Goal: Find specific page/section: Find specific page/section

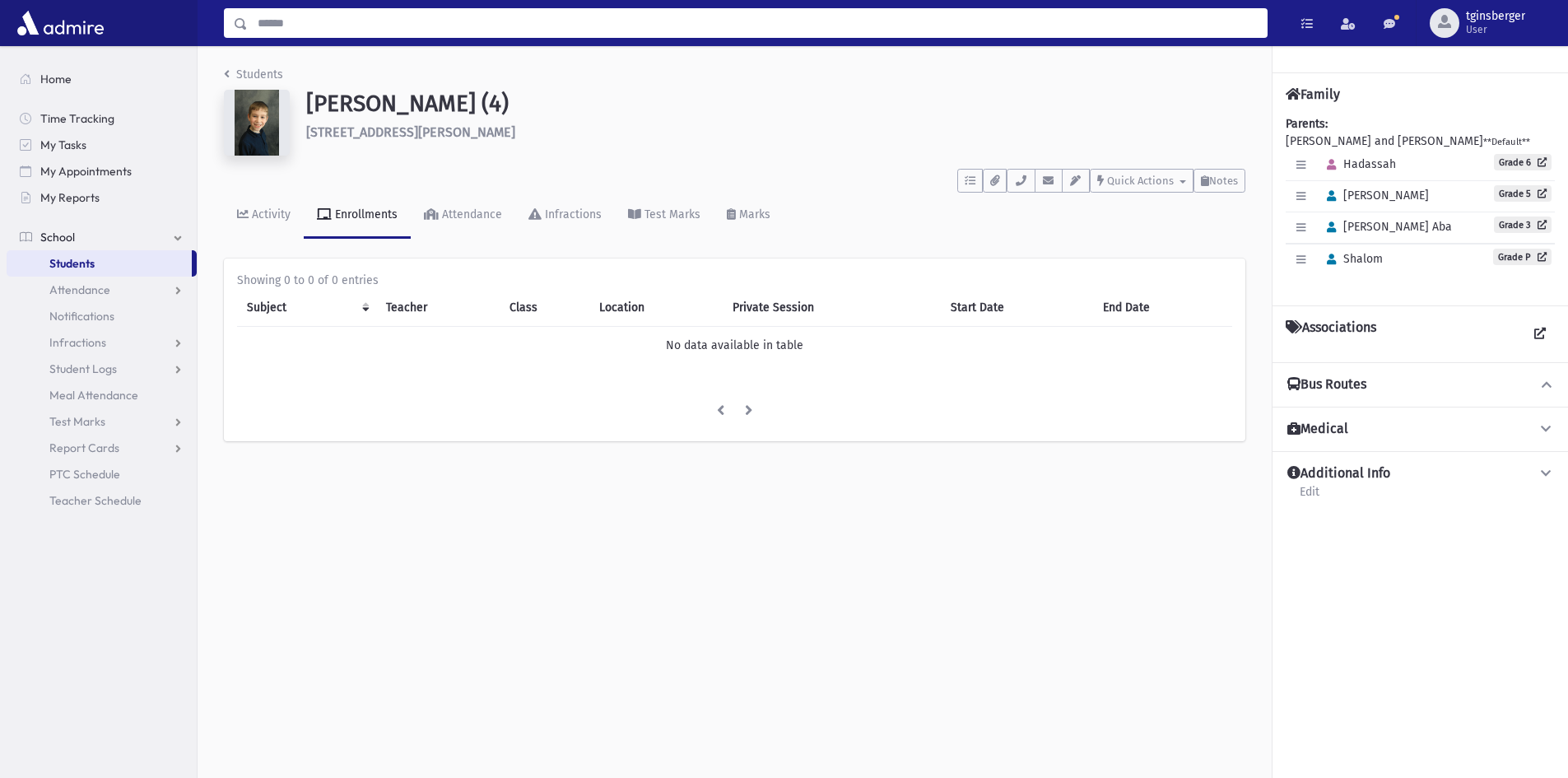
click at [362, 14] on input "Search" at bounding box center [757, 23] width 1019 height 30
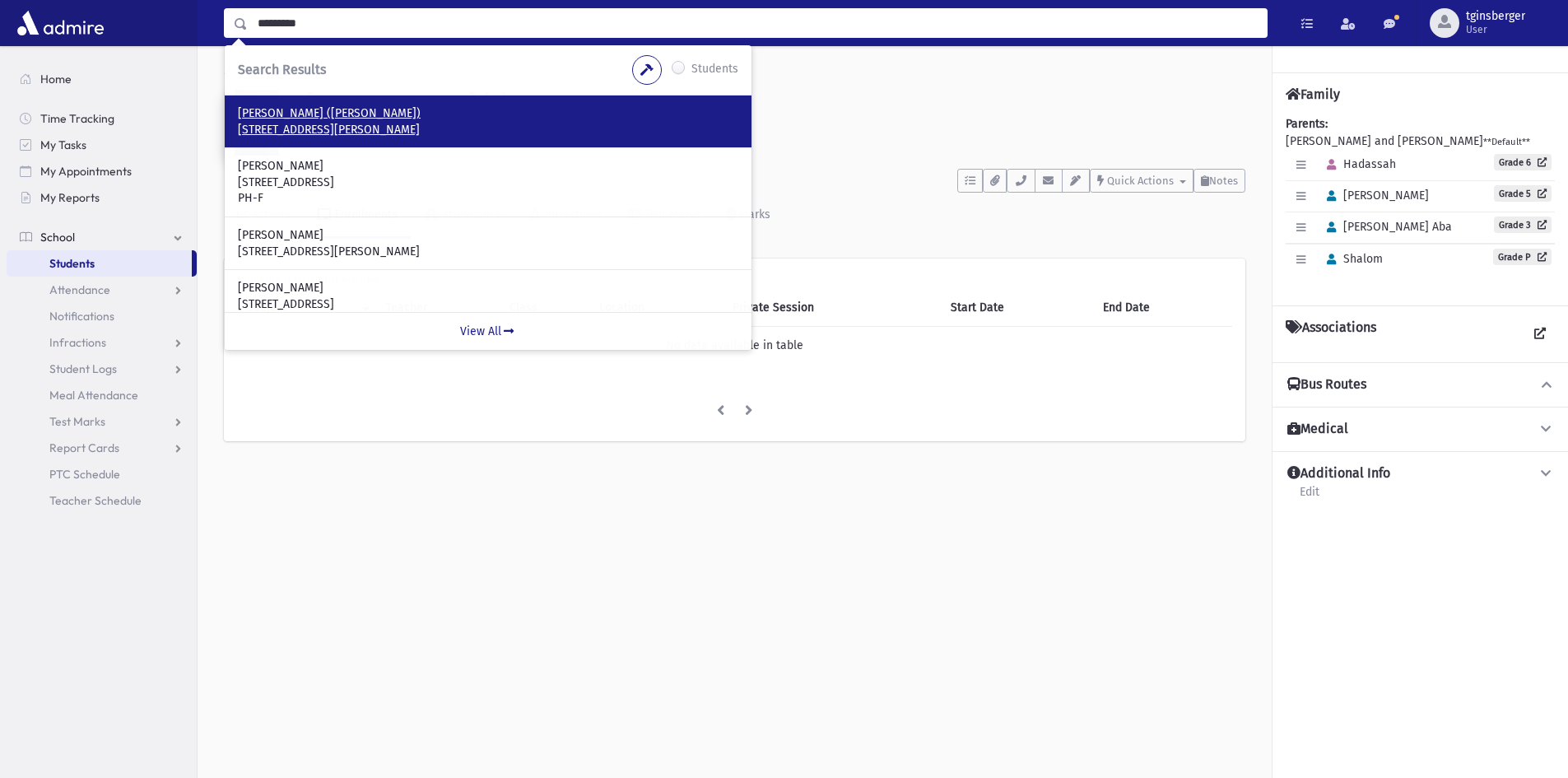
type input "*********"
click at [354, 114] on p "Goldberg, Avrohom Yeshaya (Shaya)" at bounding box center [488, 113] width 500 height 17
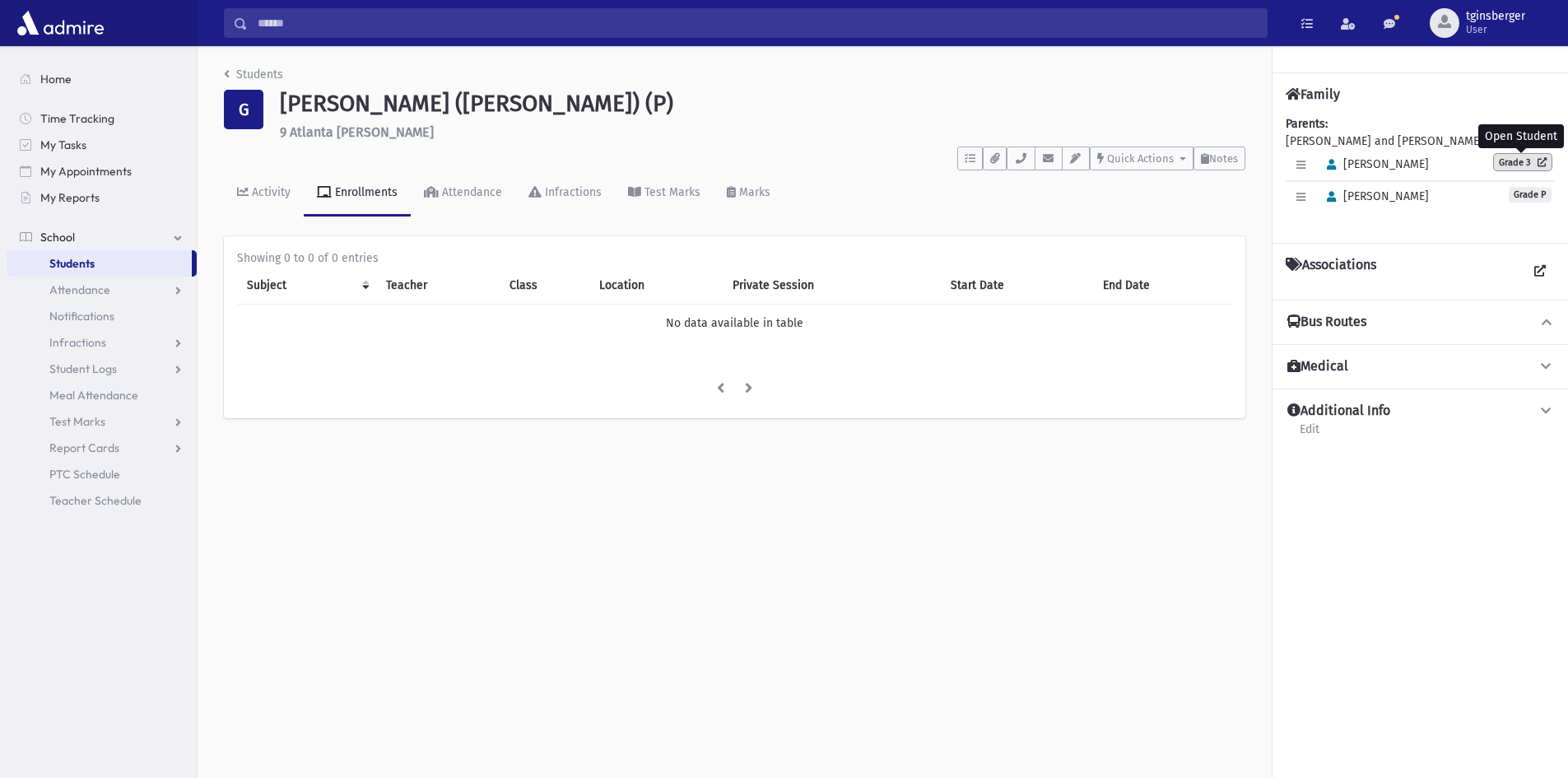
click at [1519, 162] on link "Grade 3" at bounding box center [1522, 162] width 57 height 17
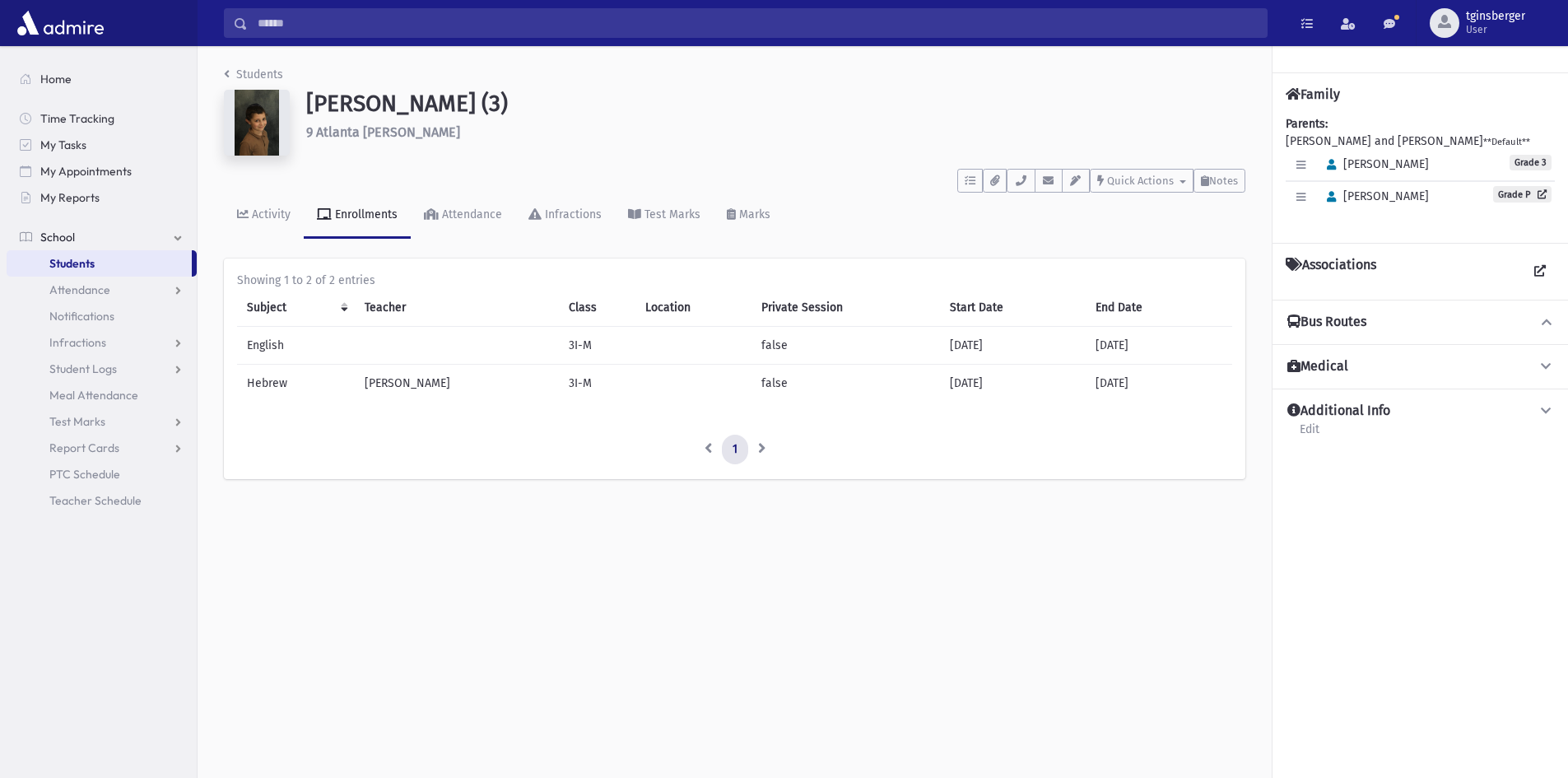
click at [280, 118] on img at bounding box center [256, 123] width 66 height 66
click at [270, 126] on img at bounding box center [256, 123] width 66 height 66
click at [1531, 198] on icon at bounding box center [1539, 194] width 16 height 9
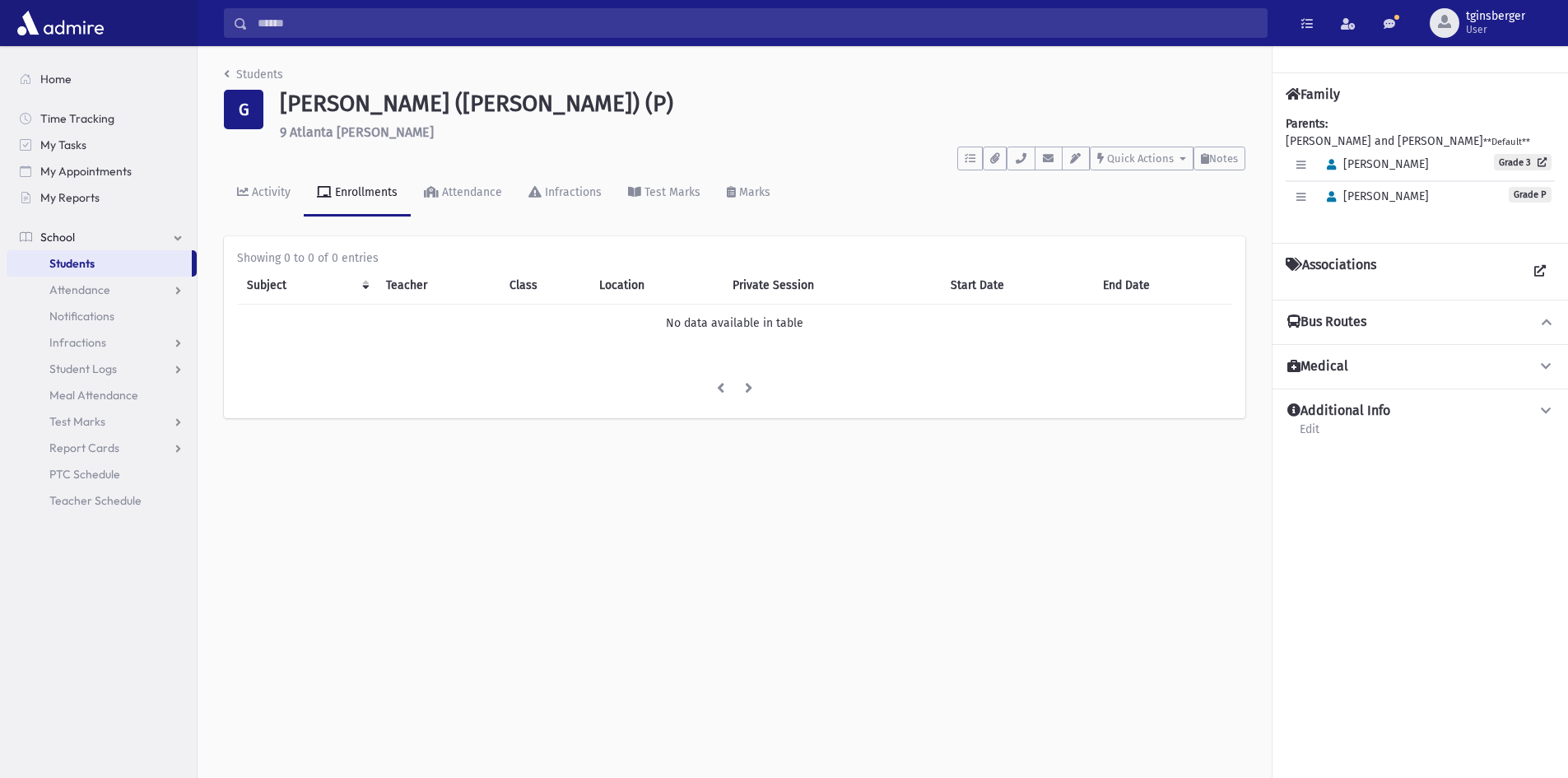
click at [1373, 324] on button "Bus Routes" at bounding box center [1420, 323] width 270 height 18
